Goal: Browse casually: Explore the website without a specific task or goal

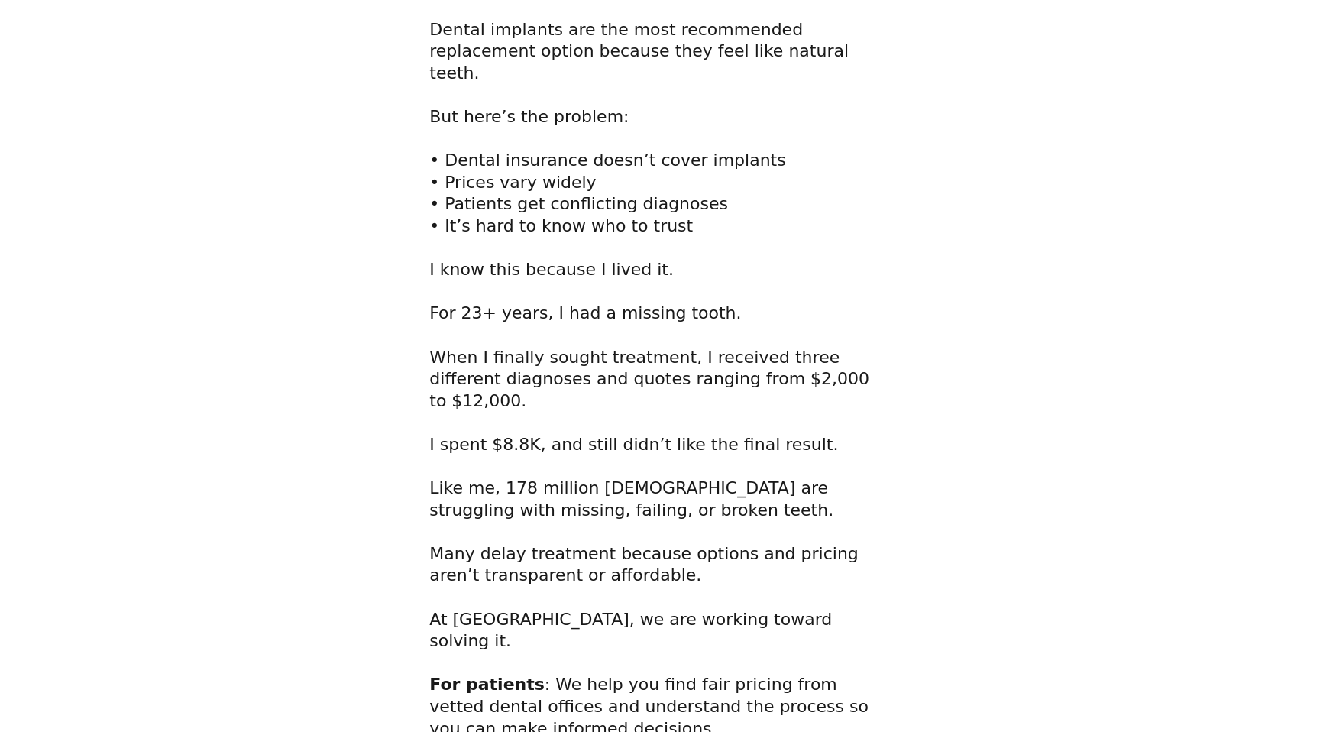
scroll to position [393, 0]
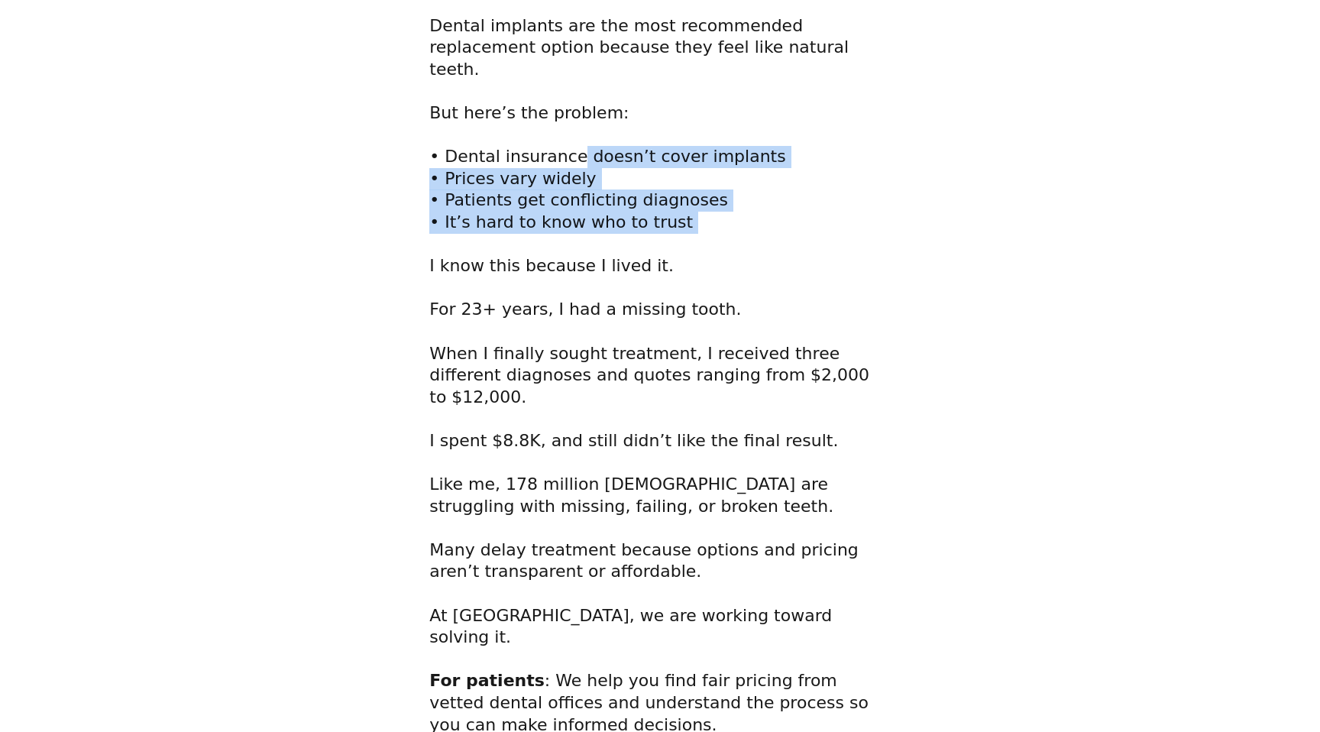
drag, startPoint x: 674, startPoint y: 242, endPoint x: 566, endPoint y: 165, distance: 132.5
click at [566, 165] on h2 "And they lose it for many reasons such as [MEDICAL_DATA], trauma, accidents, po…" at bounding box center [659, 167] width 461 height 481
click at [566, 165] on span "And they lose it for many reasons such as [MEDICAL_DATA], trauma, accidents, po…" at bounding box center [649, 166] width 440 height 477
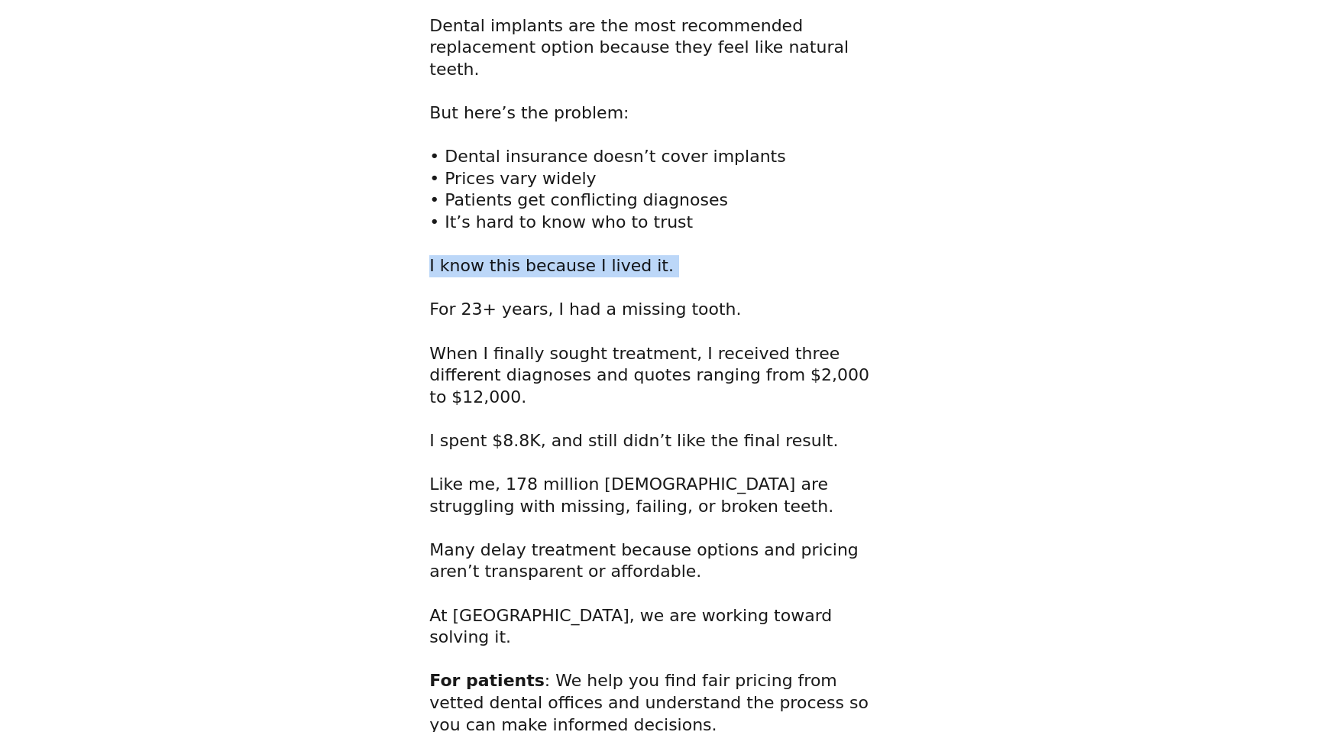
drag, startPoint x: 419, startPoint y: 280, endPoint x: 587, endPoint y: 296, distance: 168.8
click at [587, 296] on div "Dear Friend, I’m [PERSON_NAME], founder of Hipokratiz, a direct care platform m…" at bounding box center [660, 538] width 492 height 1584
click at [587, 292] on h2 "And they lose it for many reasons such as [MEDICAL_DATA], trauma, accidents, po…" at bounding box center [659, 167] width 461 height 481
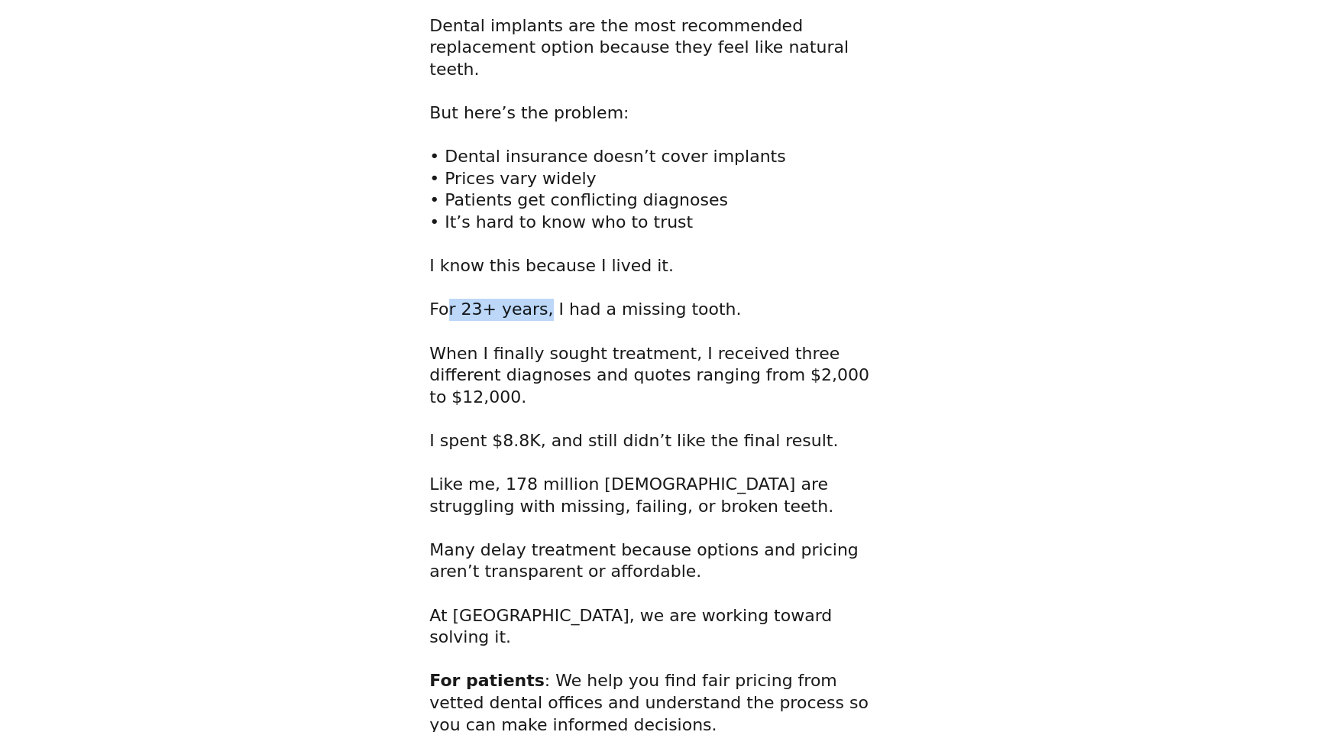
drag, startPoint x: 446, startPoint y: 316, endPoint x: 536, endPoint y: 318, distance: 90.2
click at [536, 318] on span "And they lose it for many reasons such as [MEDICAL_DATA], trauma, accidents, po…" at bounding box center [649, 166] width 440 height 477
drag, startPoint x: 497, startPoint y: 377, endPoint x: 547, endPoint y: 375, distance: 50.5
click at [547, 377] on span "And they lose it for many reasons such as [MEDICAL_DATA], trauma, accidents, po…" at bounding box center [649, 166] width 440 height 477
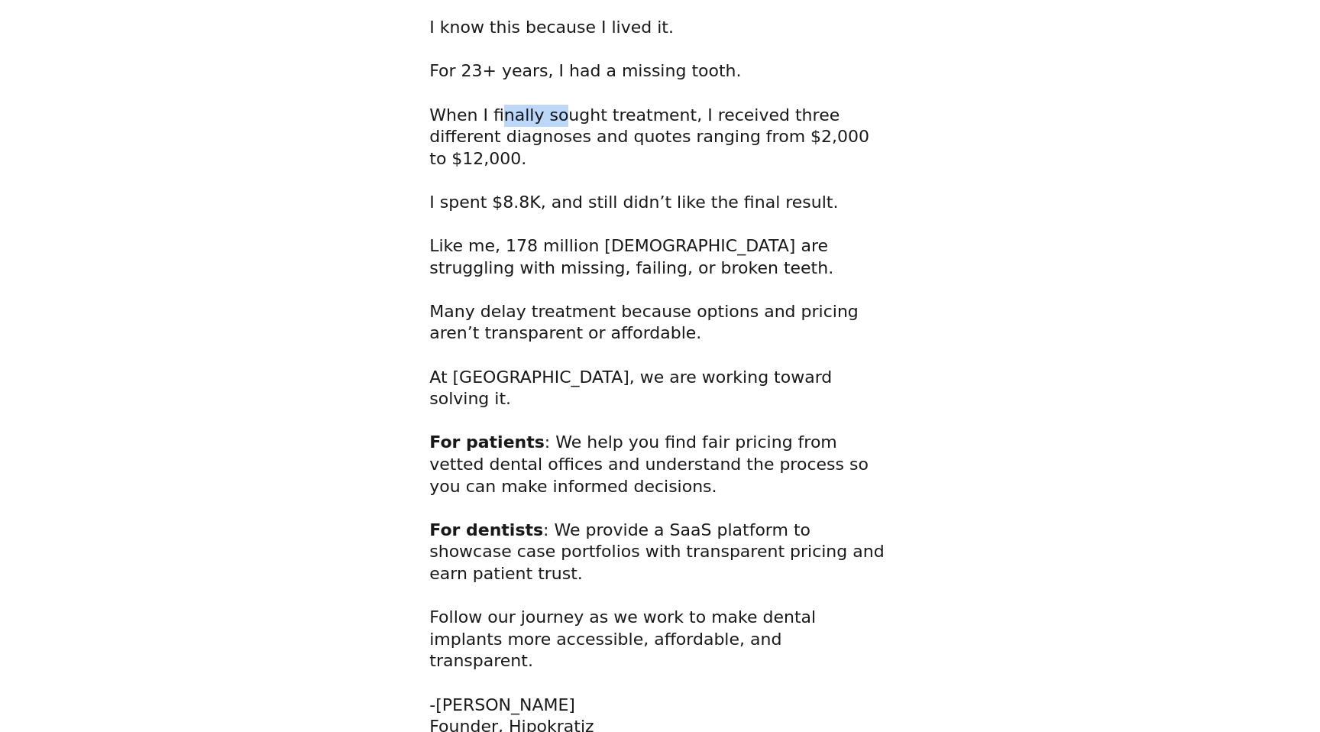
scroll to position [640, 0]
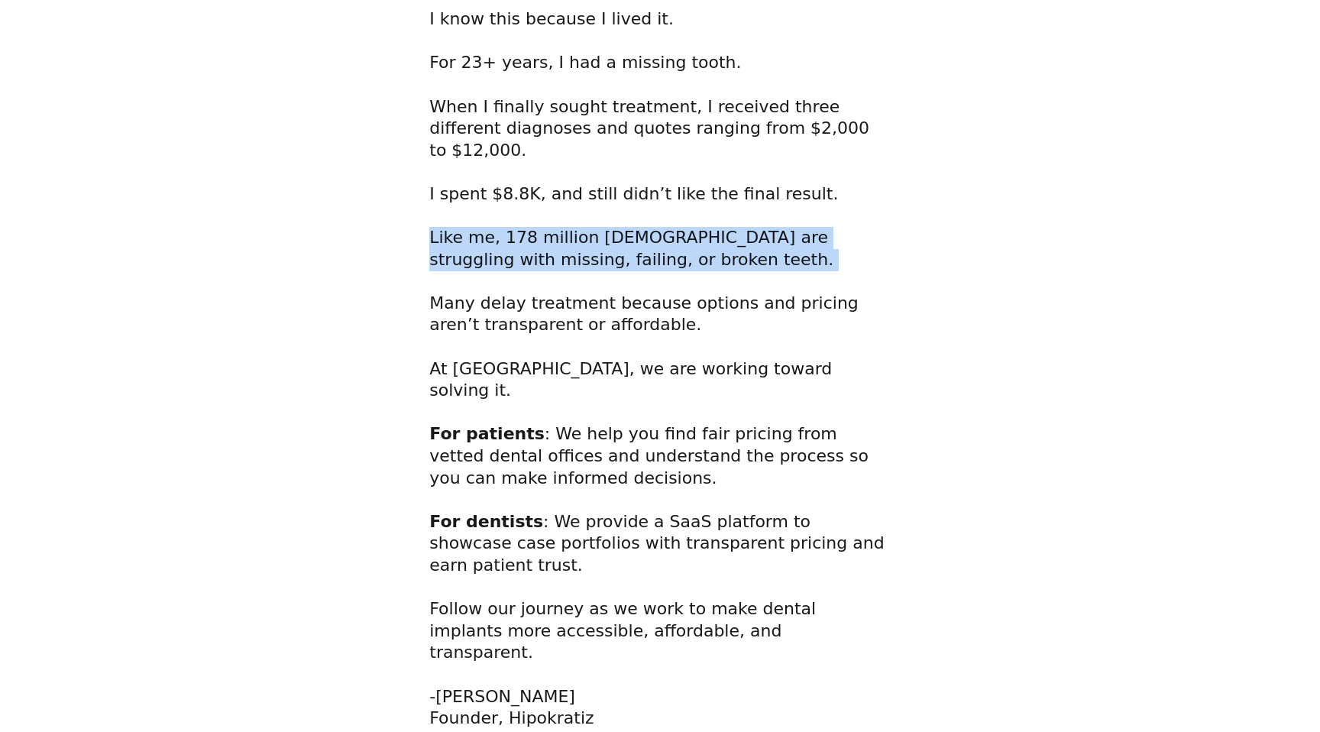
drag, startPoint x: 427, startPoint y: 248, endPoint x: 528, endPoint y: 279, distance: 105.4
click at [528, 279] on div "Dear Friend, I’m [PERSON_NAME], founder of Hipokratiz, a direct care platform m…" at bounding box center [660, 291] width 469 height 1584
click at [528, 279] on h2 "I spent $8.8K, and still didn’t like the final result. Like me, 178 million [DE…" at bounding box center [659, 456] width 461 height 546
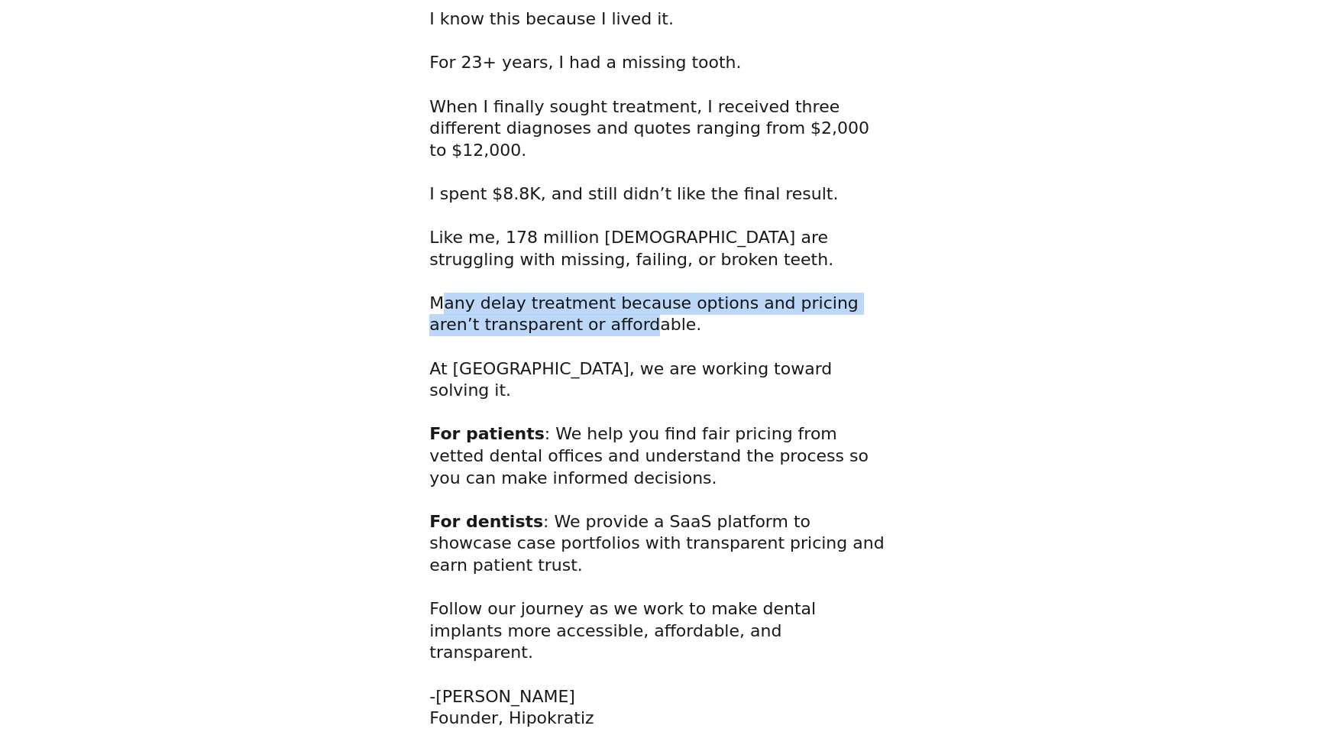
drag, startPoint x: 445, startPoint y: 312, endPoint x: 583, endPoint y: 341, distance: 140.7
click at [583, 341] on h2 "I spent $8.8K, and still didn’t like the final result. Like me, 178 million [DE…" at bounding box center [659, 456] width 461 height 546
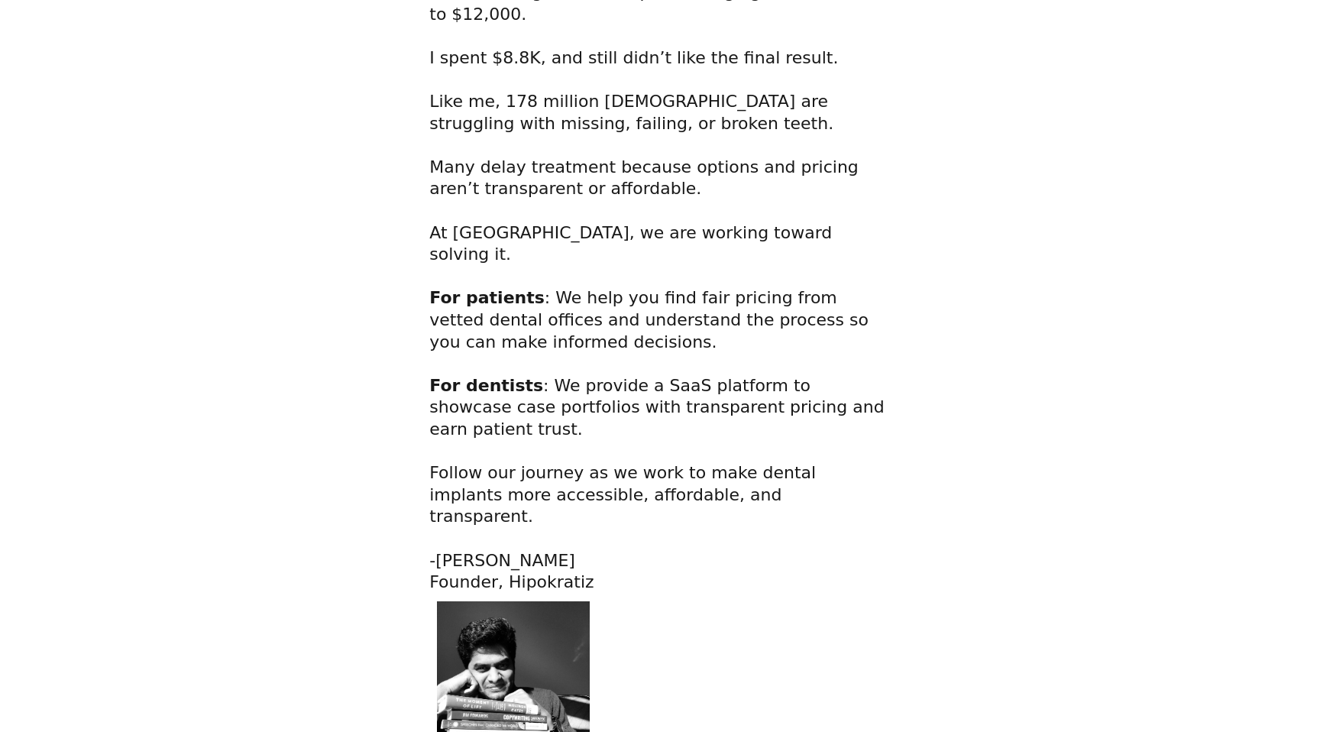
scroll to position [782, 0]
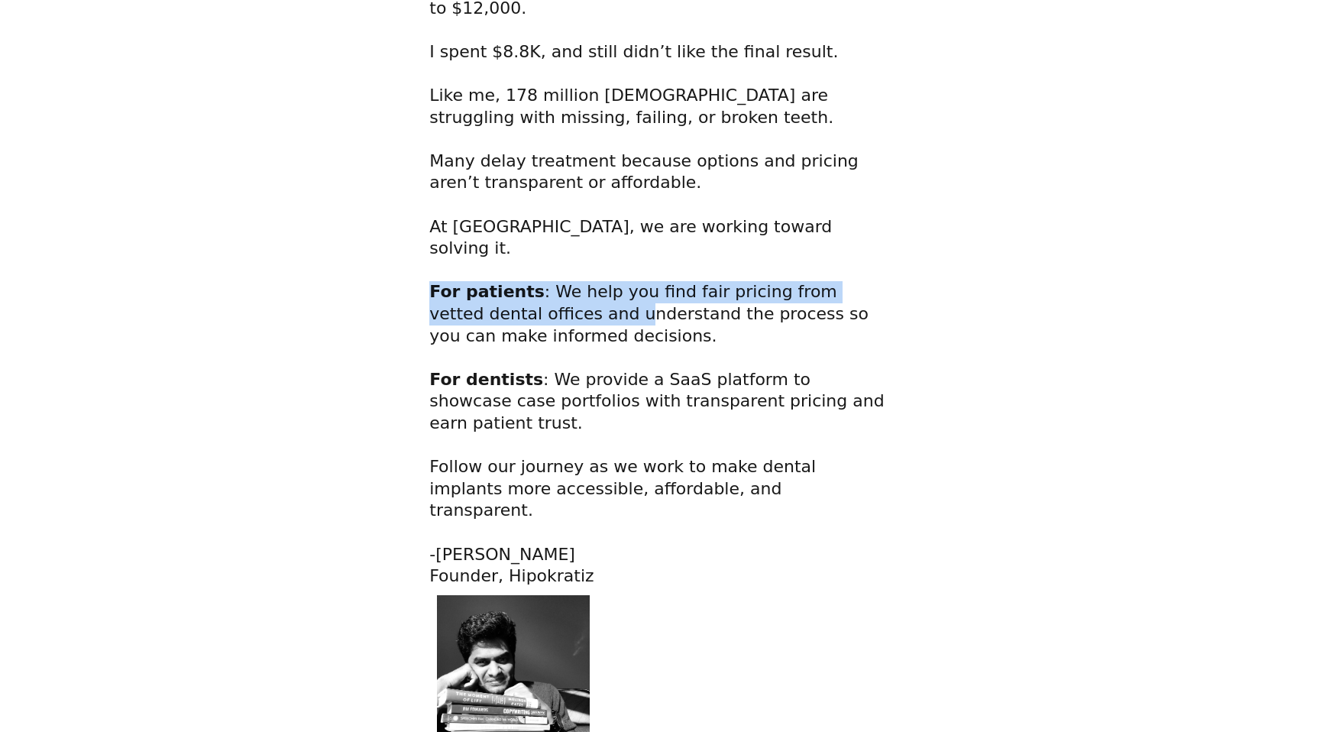
drag, startPoint x: 433, startPoint y: 288, endPoint x: 526, endPoint y: 303, distance: 93.6
click at [526, 303] on h2 "I spent $8.8K, and still didn’t like the final result. Like me, 178 million [DE…" at bounding box center [659, 314] width 461 height 546
click at [526, 303] on span ": We help you find fair pricing from vetted dental offices and understand the p…" at bounding box center [648, 313] width 439 height 63
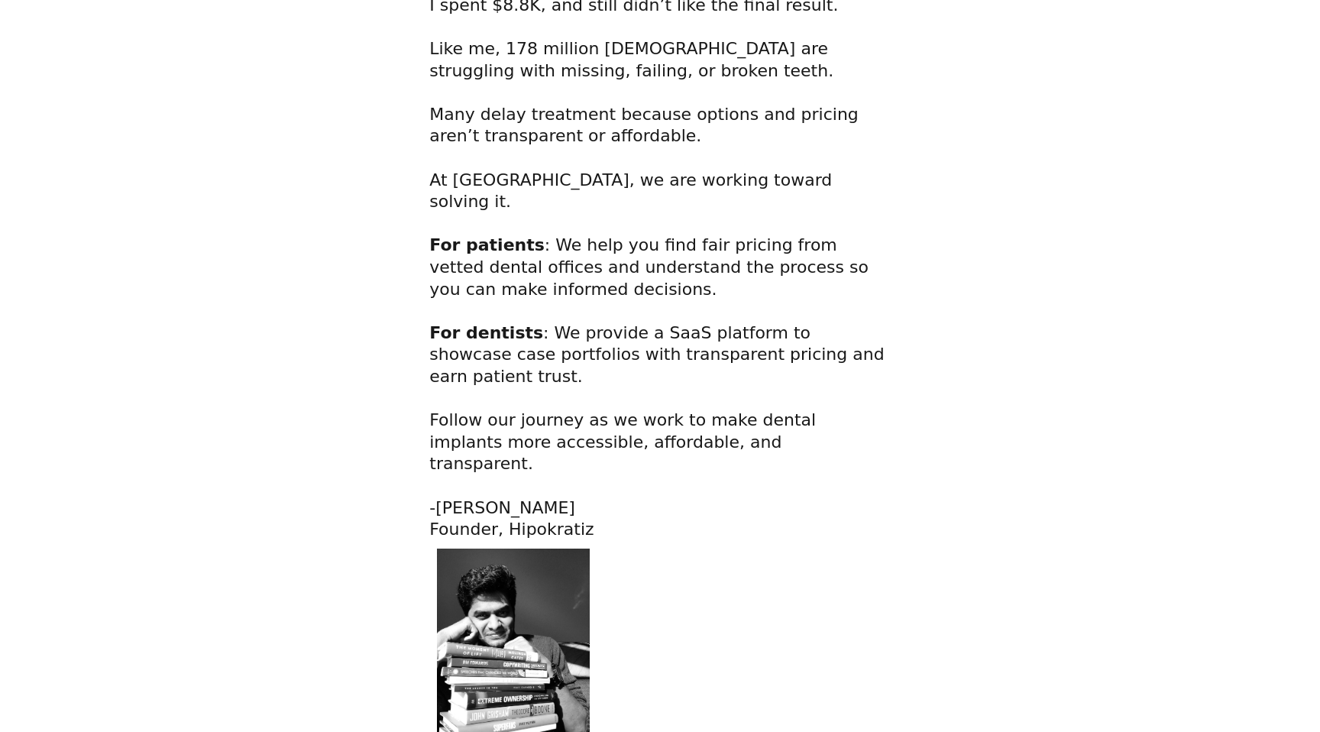
scroll to position [831, 0]
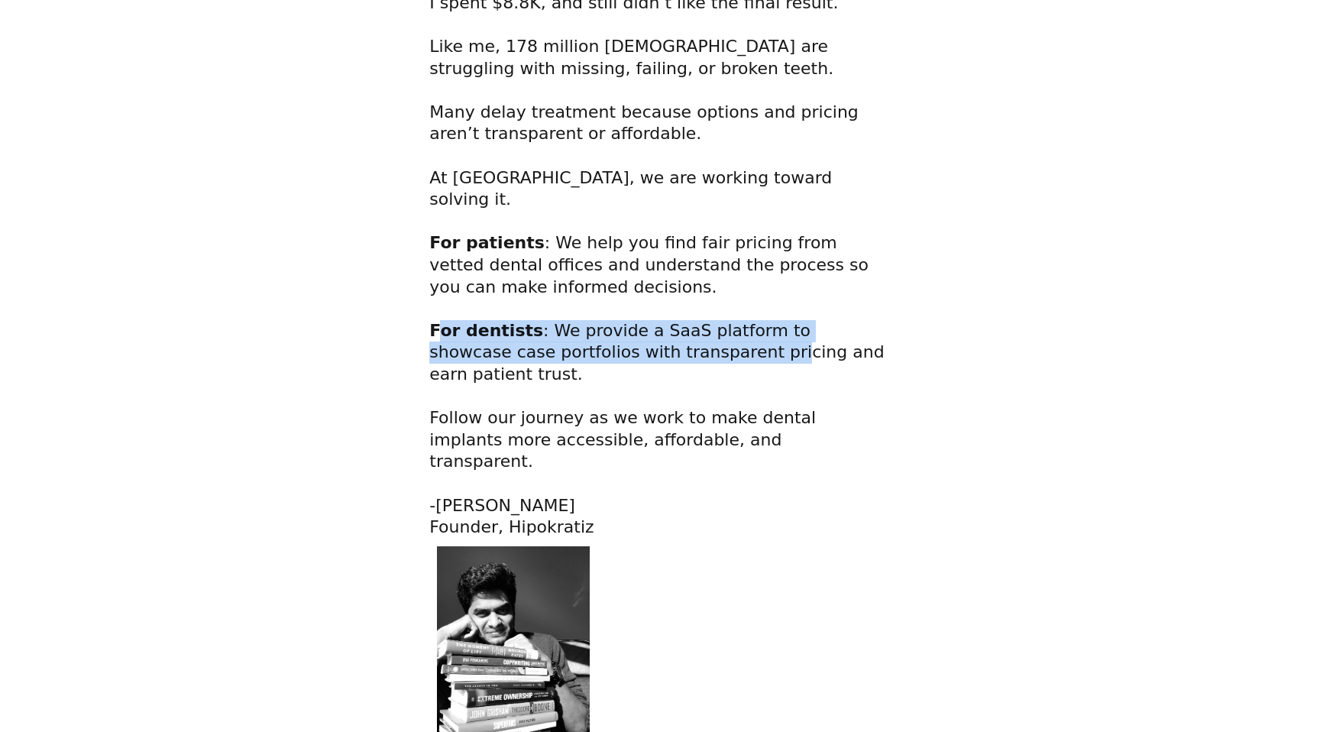
drag, startPoint x: 439, startPoint y: 329, endPoint x: 648, endPoint y: 344, distance: 209.1
click at [648, 344] on h2 "I spent $8.8K, and still didn’t like the final result. Like me, 178 million [DE…" at bounding box center [659, 265] width 461 height 546
click at [648, 344] on span ": We provide a SaaS platform to showcase case portfolios with transparent prici…" at bounding box center [656, 428] width 455 height 215
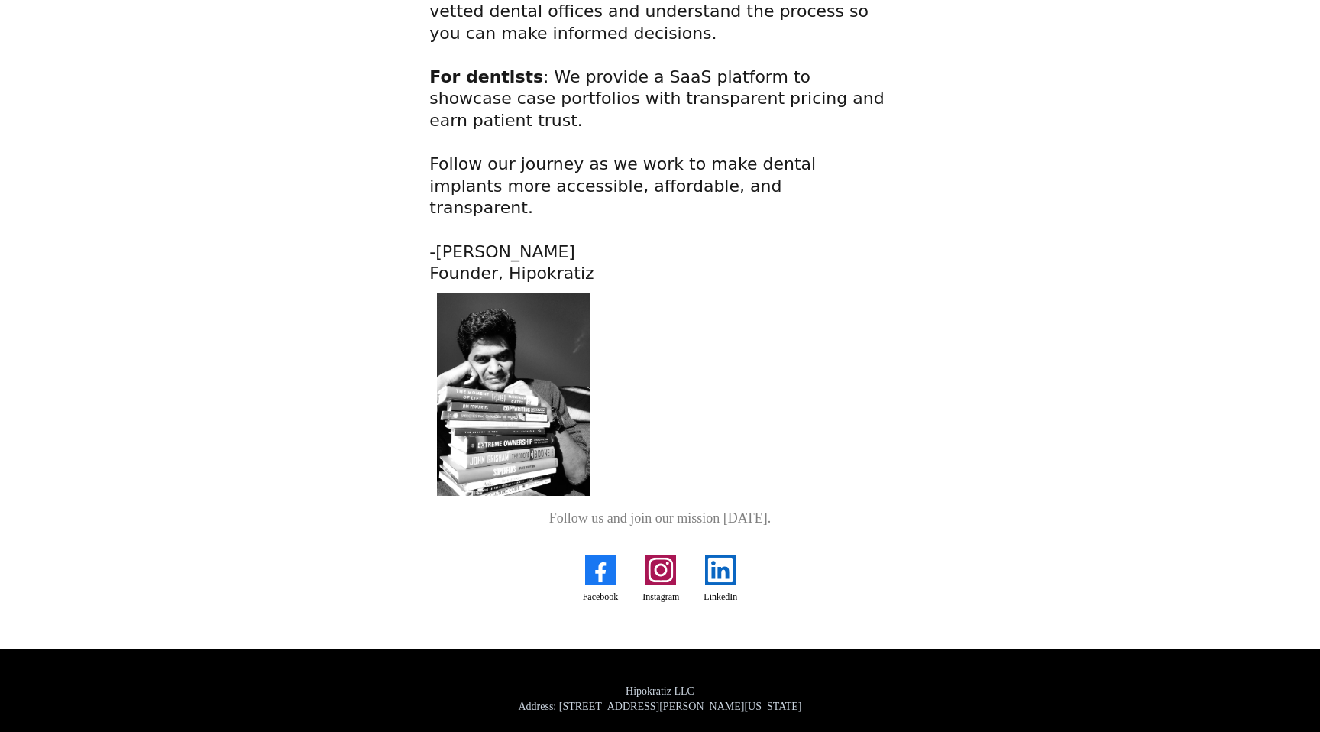
scroll to position [1155, 0]
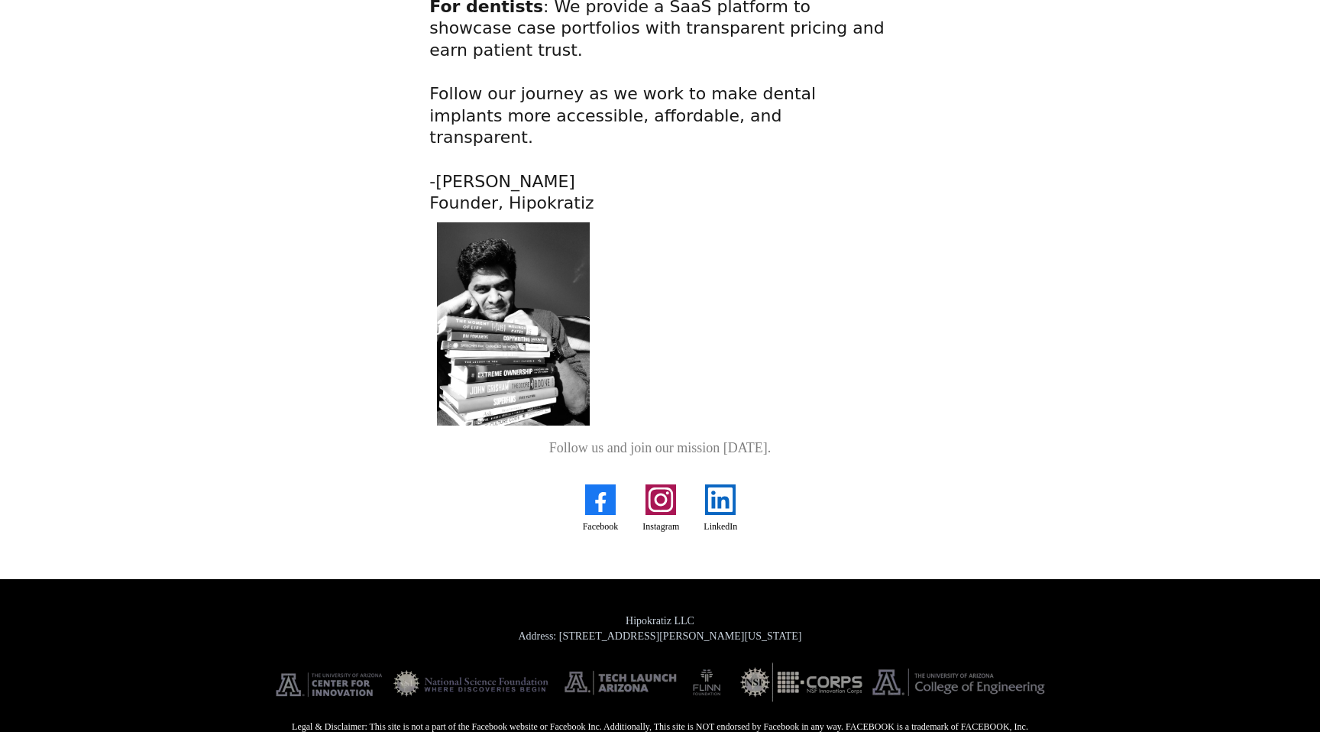
click at [601, 484] on img "Facebook" at bounding box center [600, 499] width 31 height 31
click at [668, 484] on img "Instagram" at bounding box center [661, 499] width 31 height 31
click at [726, 484] on img "LinkedIn" at bounding box center [720, 499] width 31 height 31
